Goal: Task Accomplishment & Management: Manage account settings

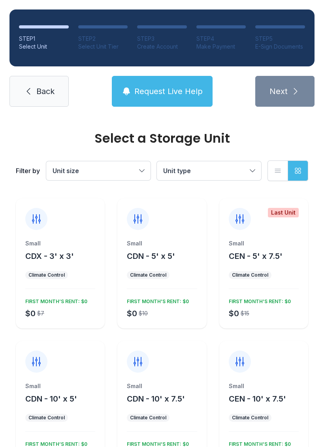
click at [38, 94] on span "Back" at bounding box center [45, 91] width 18 height 11
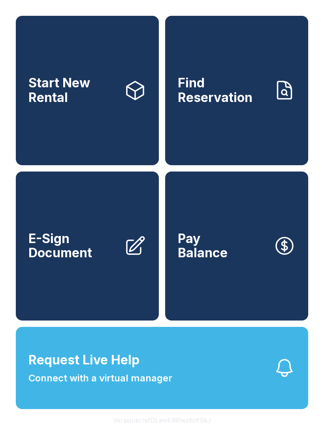
click at [232, 97] on span "Find Reservation" at bounding box center [222, 90] width 89 height 29
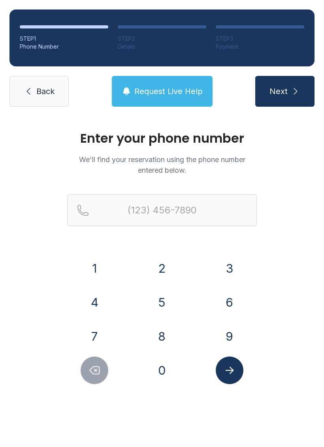
click at [39, 83] on link "Back" at bounding box center [38, 91] width 59 height 31
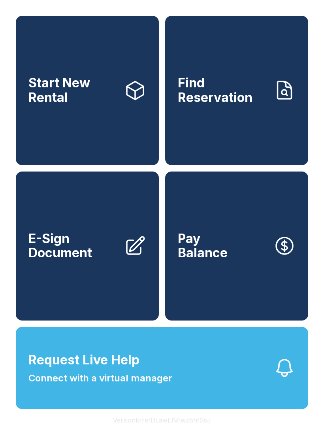
click at [68, 261] on span "E-Sign Document" at bounding box center [72, 246] width 89 height 29
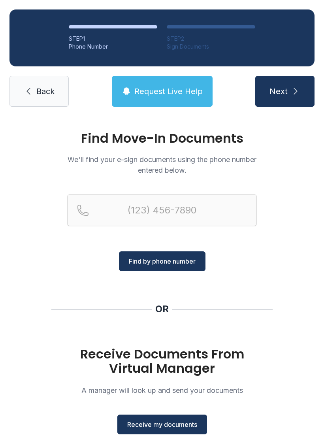
click at [33, 99] on link "Back" at bounding box center [38, 91] width 59 height 31
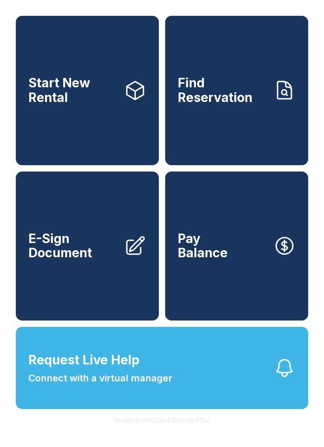
click at [233, 285] on button "Pay Balance" at bounding box center [236, 247] width 143 height 150
click at [169, 432] on button "Version krrefDLawElMlwz8nfSsJ" at bounding box center [162, 420] width 111 height 22
click at [165, 432] on button "Version krrefDLawElMlwz8nfSsJ" at bounding box center [162, 420] width 111 height 22
click at [148, 432] on button "Version krrefDLawElMlwz8nfSsJ" at bounding box center [162, 420] width 111 height 22
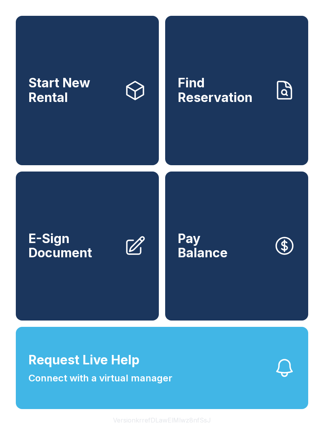
click at [153, 432] on button "Version krrefDLawElMlwz8nfSsJ" at bounding box center [162, 420] width 111 height 22
click at [167, 432] on button "Version krrefDLawElMlwz8nfSsJ" at bounding box center [162, 420] width 111 height 22
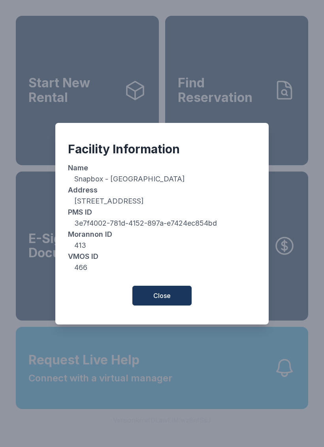
click at [152, 306] on button "Close" at bounding box center [162, 296] width 59 height 20
